Goal: Transaction & Acquisition: Purchase product/service

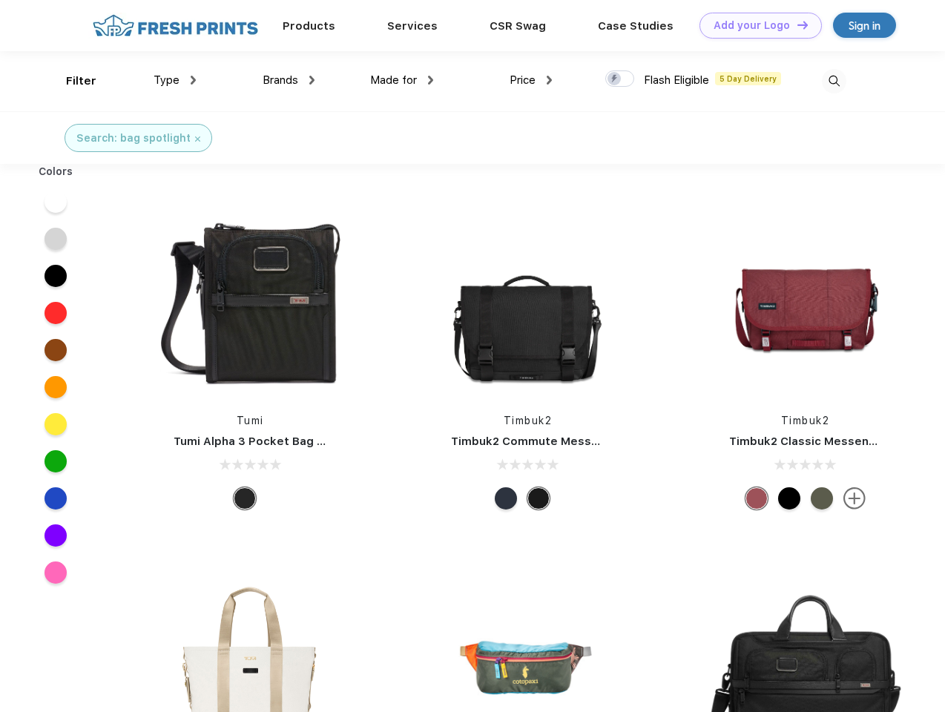
click at [755, 25] on link "Add your Logo Design Tool" at bounding box center [760, 26] width 122 height 26
click at [0, 0] on div "Design Tool" at bounding box center [0, 0] width 0 height 0
click at [796, 24] on link "Add your Logo Design Tool" at bounding box center [760, 26] width 122 height 26
click at [71, 81] on div "Filter" at bounding box center [81, 81] width 30 height 17
click at [175, 80] on span "Type" at bounding box center [167, 79] width 26 height 13
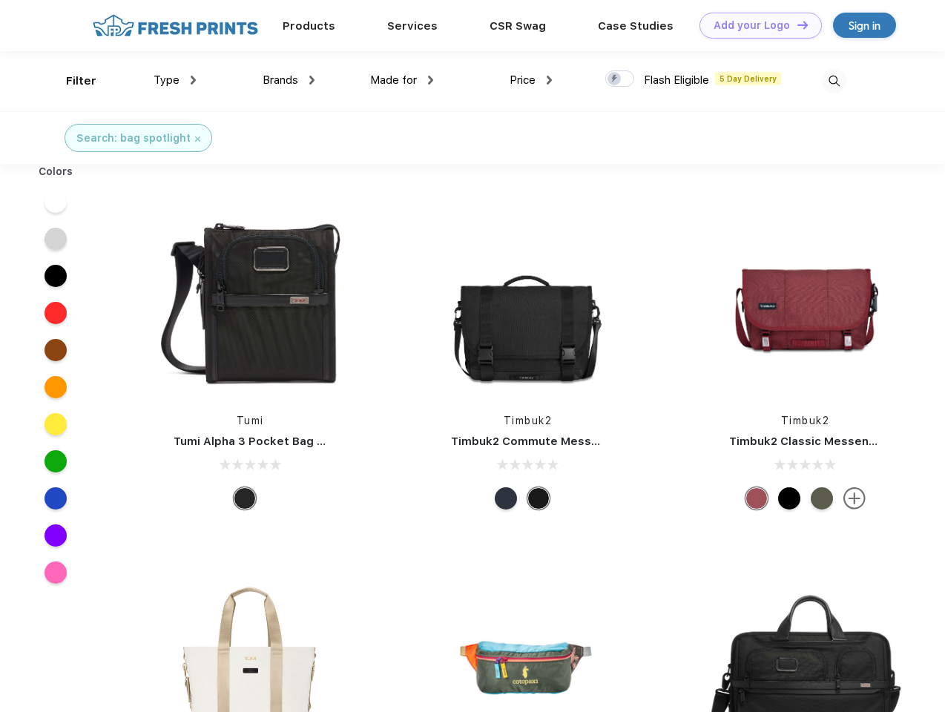
click at [289, 80] on span "Brands" at bounding box center [281, 79] width 36 height 13
click at [402, 80] on span "Made for" at bounding box center [393, 79] width 47 height 13
click at [531, 80] on span "Price" at bounding box center [523, 79] width 26 height 13
click at [620, 79] on div at bounding box center [619, 78] width 29 height 16
click at [615, 79] on input "checkbox" at bounding box center [610, 75] width 10 height 10
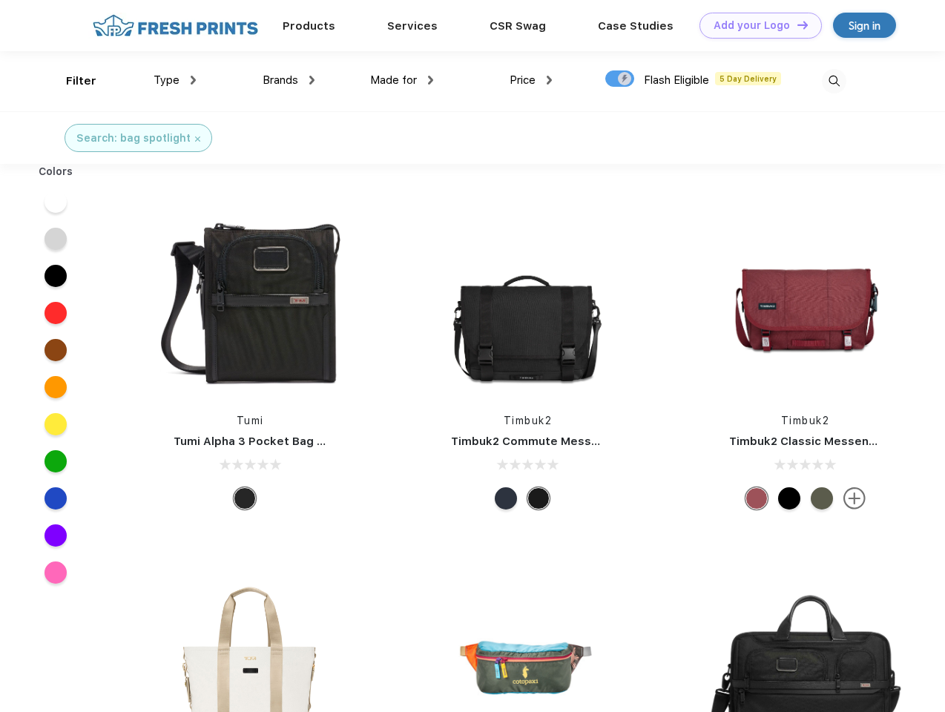
click at [834, 81] on img at bounding box center [834, 81] width 24 height 24
